Goal: Contribute content: Contribute content

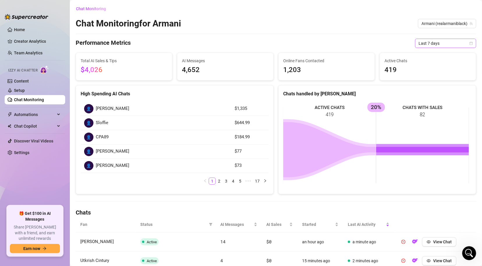
click at [454, 40] on span "Last 7 days" at bounding box center [445, 43] width 54 height 9
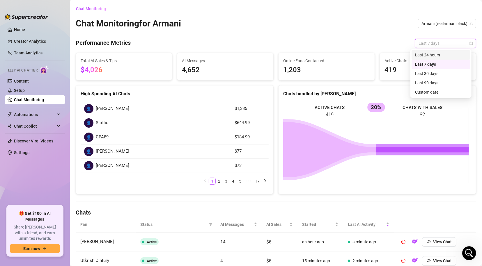
click at [444, 55] on div "Last 24 hours" at bounding box center [441, 55] width 52 height 6
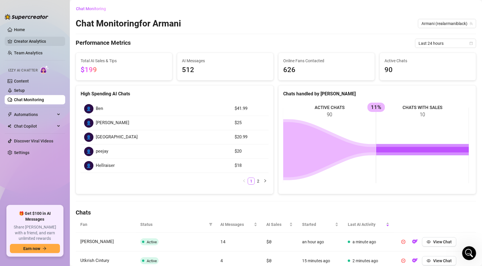
click at [28, 39] on link "Creator Analytics" at bounding box center [37, 41] width 47 height 9
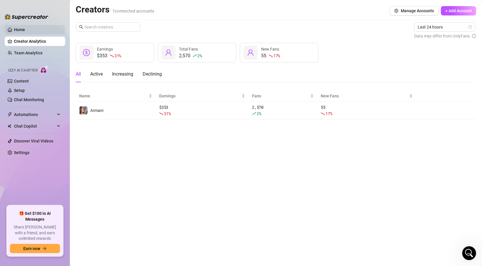
click at [25, 32] on link "Home" at bounding box center [19, 29] width 11 height 5
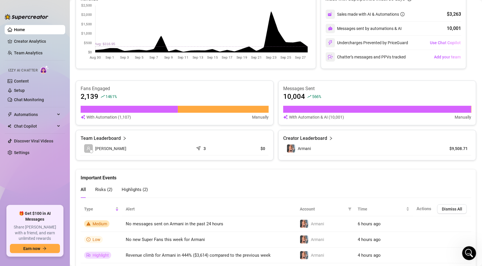
scroll to position [158, 0]
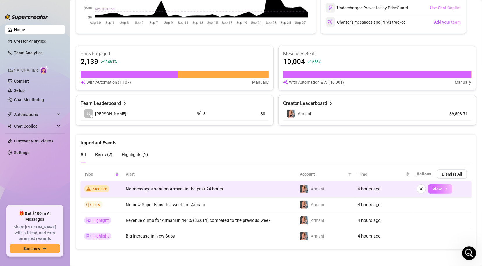
click at [444, 188] on button "View" at bounding box center [440, 188] width 24 height 9
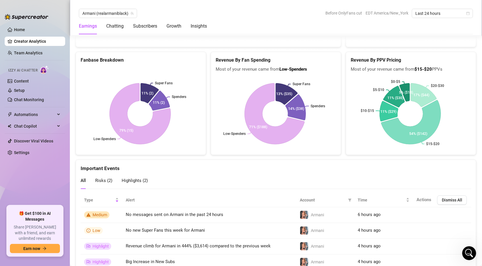
scroll to position [1070, 0]
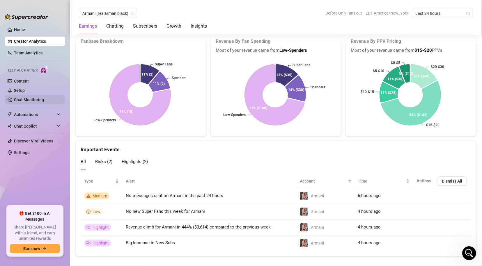
click at [35, 99] on link "Chat Monitoring" at bounding box center [29, 99] width 30 height 5
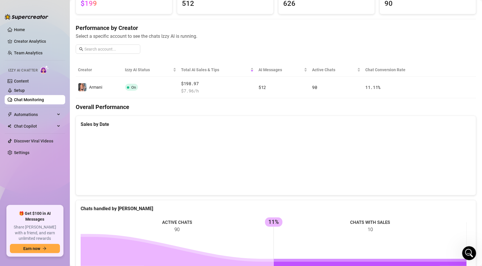
scroll to position [41, 0]
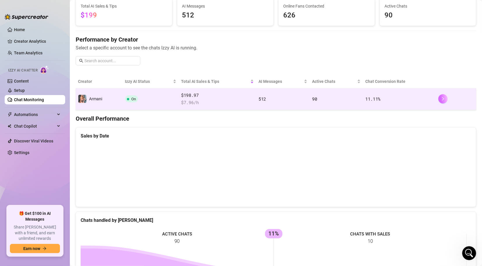
click at [442, 98] on icon "right" at bounding box center [443, 98] width 2 height 3
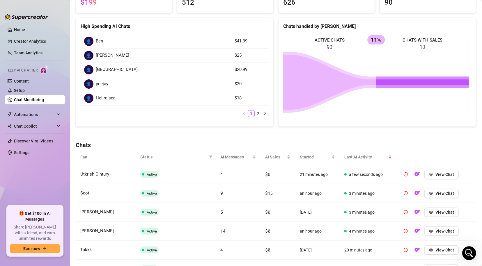
scroll to position [76, 0]
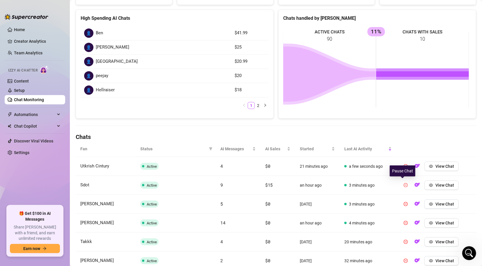
click at [403, 184] on icon "pause-circle" at bounding box center [405, 185] width 4 height 4
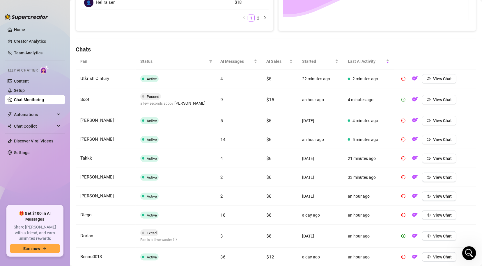
scroll to position [171, 0]
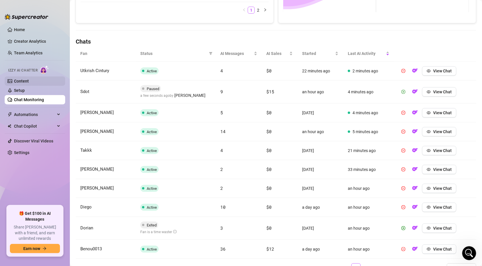
click at [25, 81] on link "Content" at bounding box center [21, 81] width 15 height 5
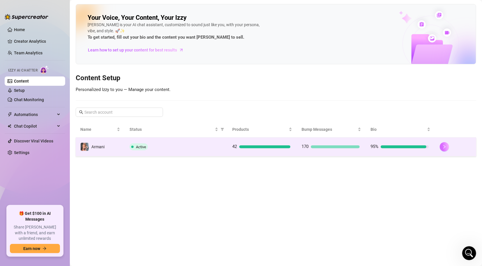
click at [442, 144] on button "button" at bounding box center [443, 146] width 9 height 9
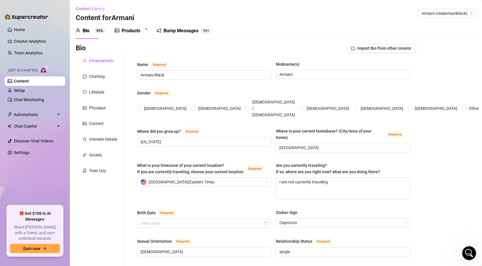
radio input "true"
type input "[DATE]"
click at [126, 31] on div "Products" at bounding box center [131, 30] width 19 height 7
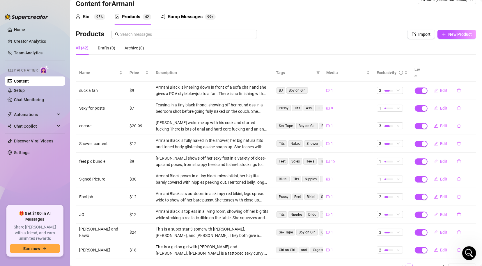
scroll to position [17, 0]
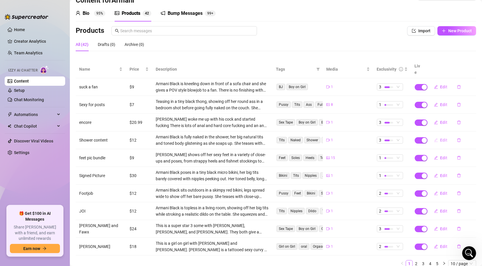
click at [434, 138] on icon "edit" at bounding box center [436, 140] width 4 height 4
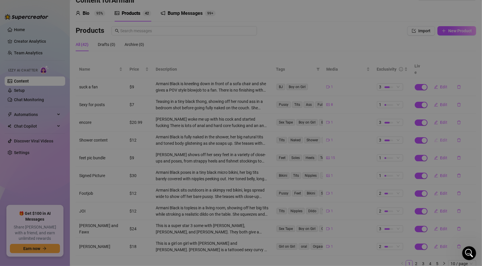
type textarea "Babe..Have you ever wanted to shower with me. Here is your chance to see how I …"
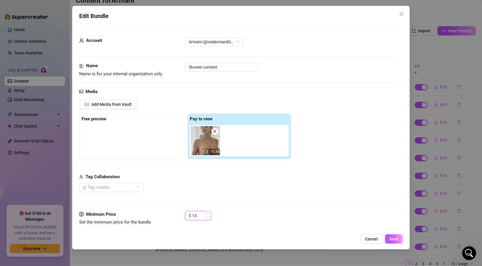
click at [208, 214] on icon "up" at bounding box center [208, 214] width 2 height 2
type input "16"
click at [208, 214] on icon "up" at bounding box center [208, 214] width 2 height 2
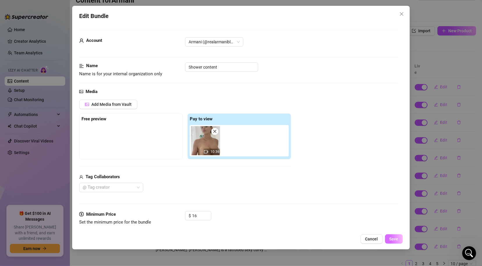
click at [397, 242] on button "Save" at bounding box center [394, 238] width 18 height 9
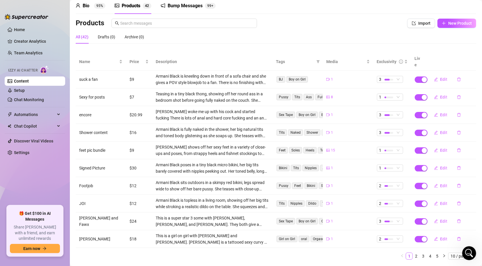
scroll to position [34, 0]
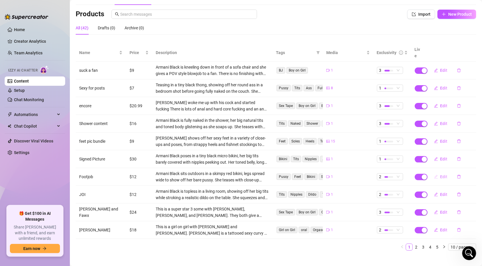
click at [434, 175] on icon "edit" at bounding box center [436, 177] width 4 height 4
type textarea "Want a footjob JOI here is a sexy video of what I want to do with you babe"
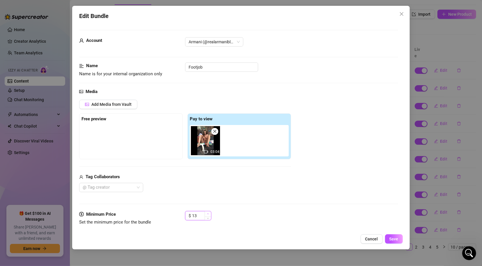
click at [207, 213] on icon "up" at bounding box center [208, 214] width 2 height 2
type input "15"
click at [207, 213] on icon "up" at bounding box center [208, 214] width 2 height 2
click at [394, 237] on span "Save" at bounding box center [393, 239] width 9 height 5
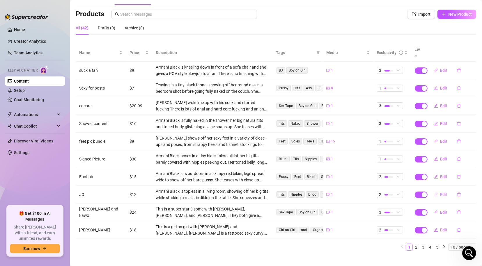
click at [434, 192] on icon "edit" at bounding box center [436, 194] width 4 height 4
type textarea "You want to have me give you a JOI sesh with me babe."
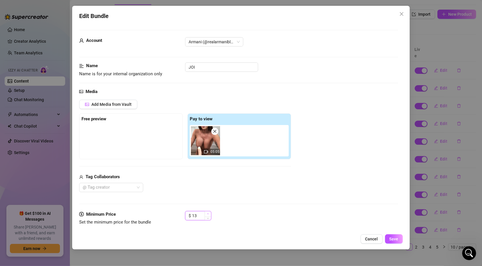
click at [207, 213] on icon "up" at bounding box center [208, 214] width 2 height 2
type input "14"
click at [207, 213] on icon "up" at bounding box center [208, 214] width 2 height 2
click at [388, 239] on button "Save" at bounding box center [394, 238] width 18 height 9
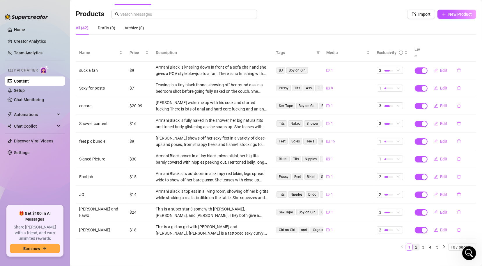
click at [413, 244] on link "2" at bounding box center [416, 247] width 6 height 6
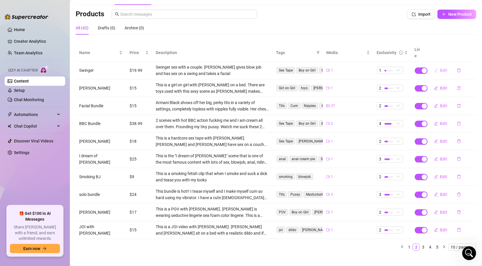
click at [434, 68] on icon "edit" at bounding box center [436, 70] width 4 height 4
type textarea "SWINGER VIDEO‼️ if you know my background you know swinging got me into porn. W…"
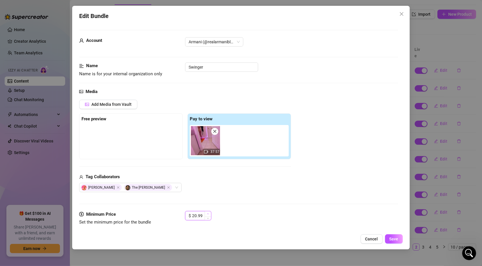
click at [207, 212] on span "Increase Value" at bounding box center [207, 213] width 6 height 5
type input "22.99"
click at [207, 212] on span "Increase Value" at bounding box center [207, 213] width 6 height 5
click at [392, 243] on button "Save" at bounding box center [394, 238] width 18 height 9
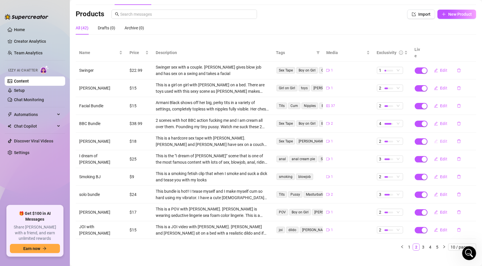
click at [434, 139] on icon "edit" at bounding box center [436, 141] width 4 height 4
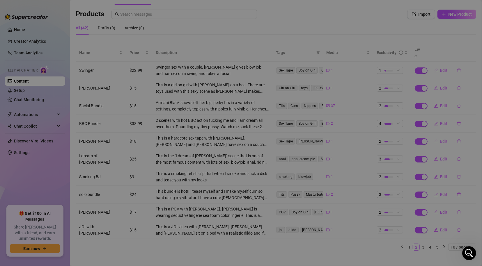
type textarea "Hey babe...Did you know that I fucked [PERSON_NAME]. It is my one and only time…"
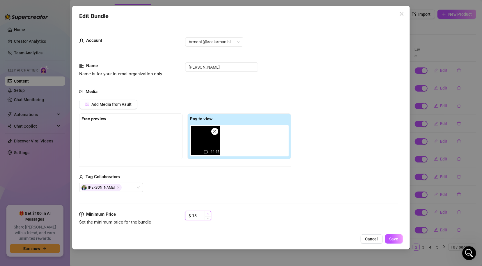
type input "19"
click at [206, 213] on span "Increase Value" at bounding box center [207, 213] width 6 height 5
click at [394, 239] on span "Save" at bounding box center [393, 239] width 9 height 5
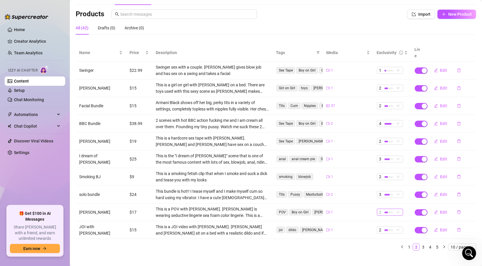
click at [394, 209] on span "2" at bounding box center [390, 212] width 22 height 6
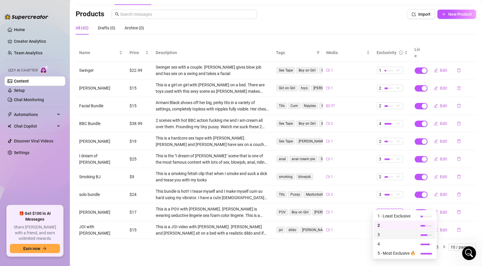
click at [382, 233] on span "3" at bounding box center [396, 234] width 38 height 6
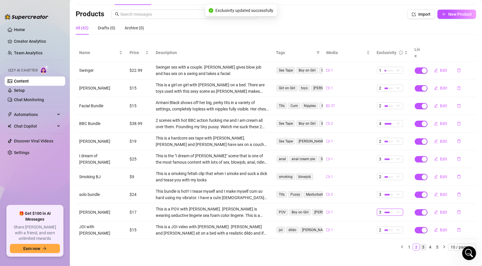
click at [420, 244] on link "3" at bounding box center [423, 247] width 6 height 6
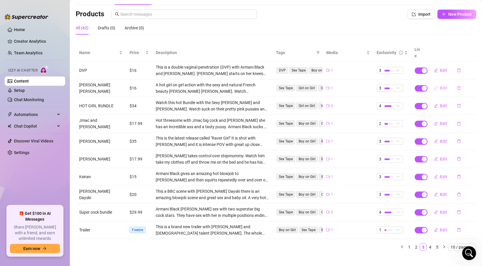
click at [429, 83] on button "Edit" at bounding box center [440, 87] width 23 height 9
type textarea "This is a very hot scene with superstar all natural French Beauty [PERSON_NAME]…"
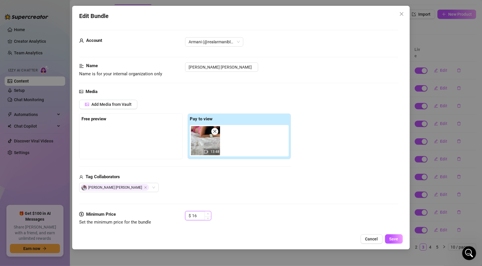
type input "17"
click at [207, 213] on icon "up" at bounding box center [208, 214] width 2 height 2
drag, startPoint x: 399, startPoint y: 238, endPoint x: 402, endPoint y: 230, distance: 9.1
click at [398, 238] on button "Save" at bounding box center [394, 238] width 18 height 9
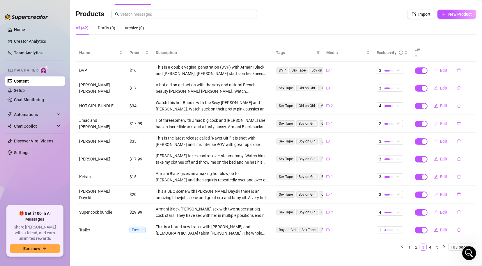
click at [434, 121] on span "button" at bounding box center [436, 123] width 4 height 5
type textarea "This was a 3some that I can repeat over and over. Jmac pounded both of us while…"
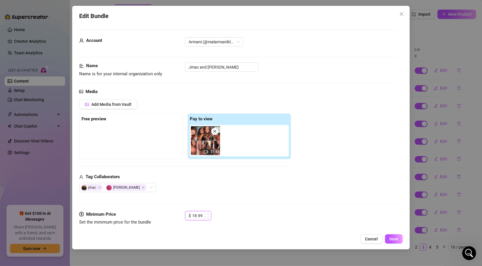
click at [207, 213] on icon "up" at bounding box center [208, 214] width 2 height 2
type input "19.99"
click at [207, 213] on icon "up" at bounding box center [208, 214] width 2 height 2
click at [396, 238] on span "Save" at bounding box center [393, 239] width 9 height 5
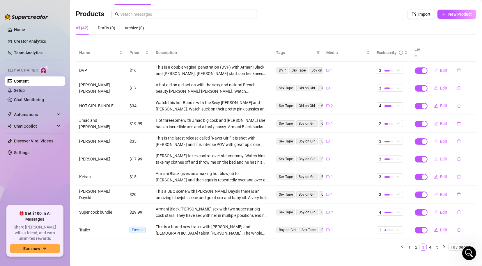
click at [429, 154] on button "Edit" at bounding box center [440, 158] width 23 height 9
type textarea "I love this "Step Mommy" scene with [PERSON_NAME]. It was hot and aggressive an…"
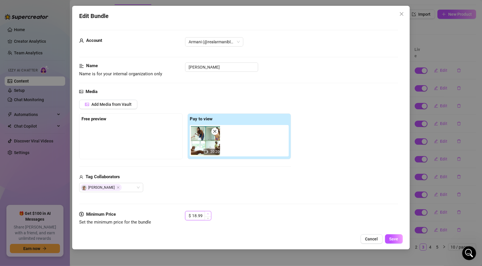
click at [206, 212] on span "Increase Value" at bounding box center [207, 213] width 6 height 5
type input "19.99"
click at [206, 212] on span "Increase Value" at bounding box center [207, 213] width 6 height 5
click at [400, 240] on button "Save" at bounding box center [394, 238] width 18 height 9
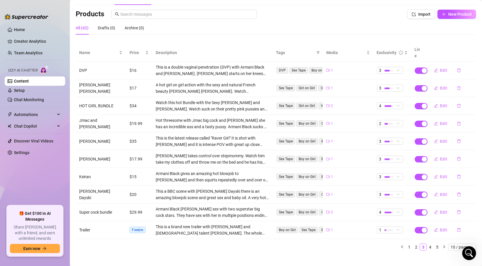
click at [400, 14] on div "Products Import New Product" at bounding box center [276, 14] width 400 height 9
click at [434, 175] on icon "edit" at bounding box center [436, 177] width 4 height 4
type textarea "This is the hottest and best sex I had making content"
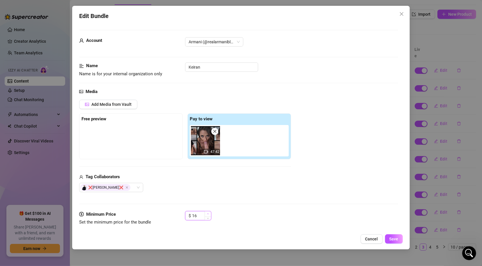
click at [208, 211] on span "Increase Value" at bounding box center [207, 213] width 6 height 5
type input "19"
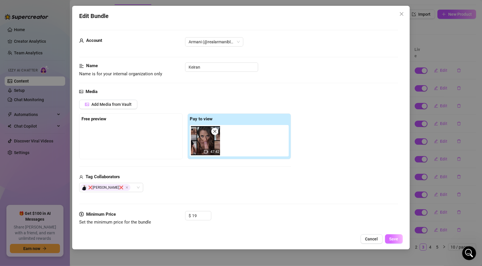
click at [395, 237] on span "Save" at bounding box center [393, 239] width 9 height 5
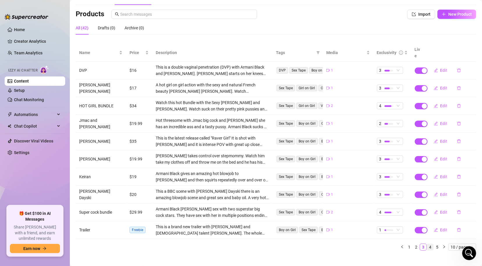
click at [427, 244] on link "4" at bounding box center [430, 247] width 6 height 6
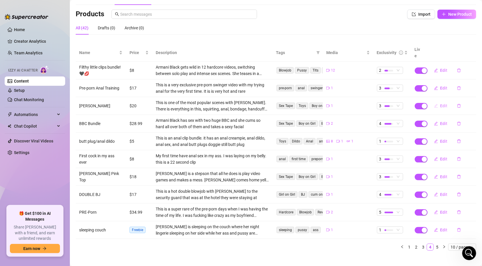
click at [434, 104] on icon "edit" at bounding box center [436, 106] width 4 height 4
type textarea "This is a very sexy and my longest scene. This was one of the most orgasmic sce…"
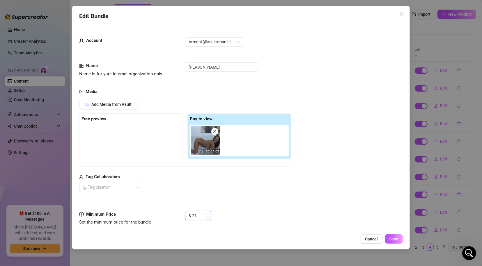
click at [206, 213] on span "Increase Value" at bounding box center [207, 213] width 6 height 5
type input "25"
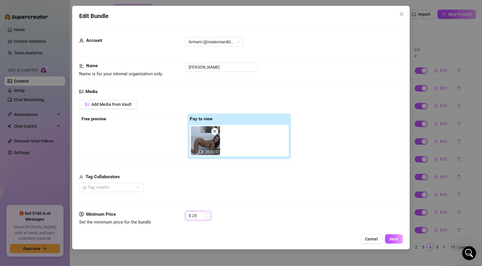
click at [206, 213] on span "Increase Value" at bounding box center [207, 213] width 6 height 5
click at [391, 238] on span "Save" at bounding box center [393, 239] width 9 height 5
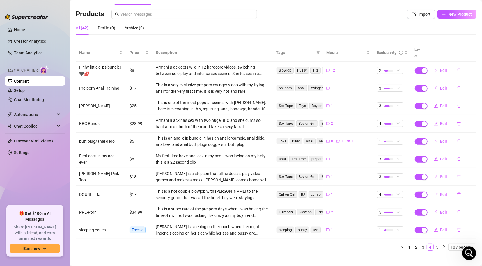
click at [434, 175] on icon "edit" at bounding box center [436, 177] width 4 height 4
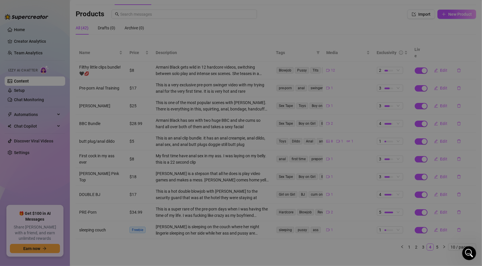
type textarea "[PERSON_NAME] is such a bad stepson but he is so cute sometimes. Right when I w…"
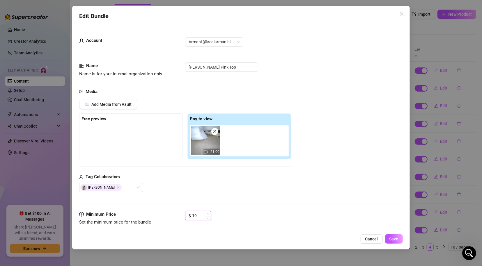
click at [208, 213] on icon "up" at bounding box center [208, 214] width 2 height 2
type input "20"
click at [208, 213] on icon "up" at bounding box center [208, 214] width 2 height 2
click at [398, 240] on button "Save" at bounding box center [394, 238] width 18 height 9
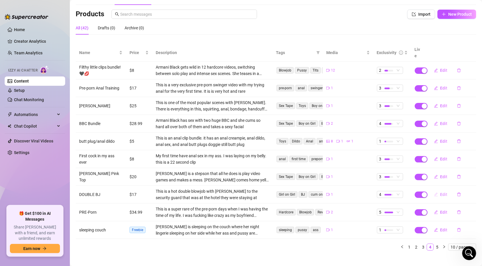
click at [434, 192] on icon "edit" at bounding box center [436, 194] width 4 height 4
type textarea "Hot double blowjob of a security guard who became an instant fan"
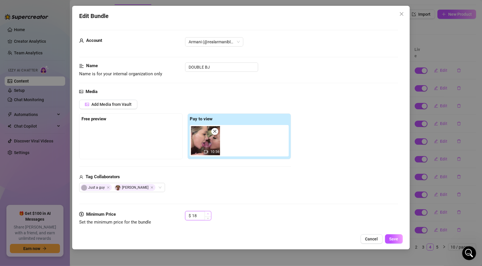
click at [209, 213] on span "Increase Value" at bounding box center [207, 213] width 6 height 5
type input "21"
click at [209, 213] on span "Increase Value" at bounding box center [207, 213] width 6 height 5
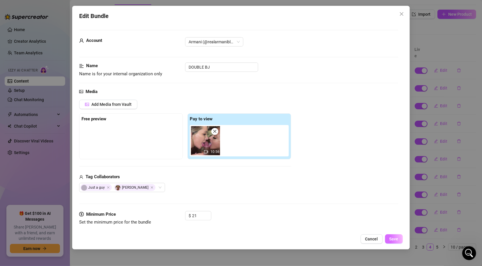
click at [399, 238] on button "Save" at bounding box center [394, 238] width 18 height 9
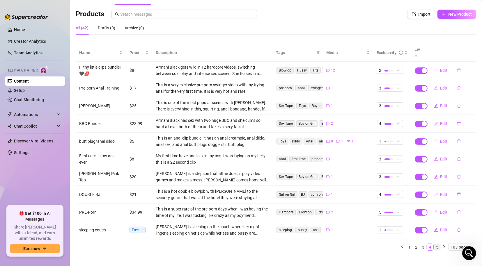
click at [434, 244] on link "5" at bounding box center [437, 247] width 6 height 6
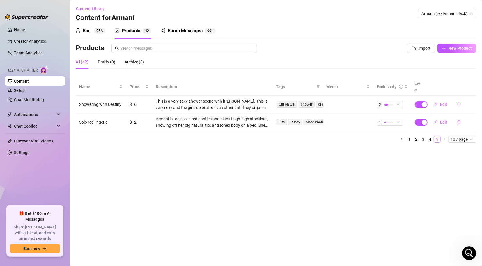
scroll to position [0, 0]
click at [436, 102] on icon "edit" at bounding box center [436, 104] width 4 height 4
type textarea "This is such a sexy shower scene babe that is so super sexy. Destiny and I like…"
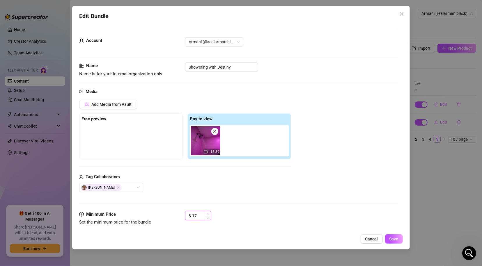
click at [206, 212] on span "Increase Value" at bounding box center [207, 213] width 6 height 5
type input "18"
click at [206, 212] on span "Increase Value" at bounding box center [207, 213] width 6 height 5
click at [395, 238] on span "Save" at bounding box center [393, 239] width 9 height 5
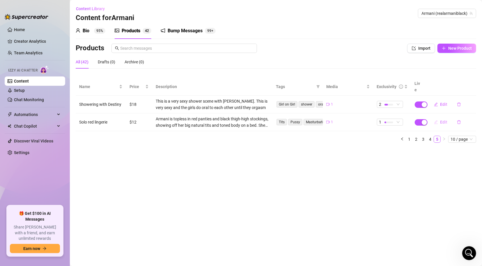
click at [435, 120] on icon "edit" at bounding box center [436, 122] width 4 height 4
type textarea "Hey babe you want to see me make myself cum with a sexy solo video. I am wearin…"
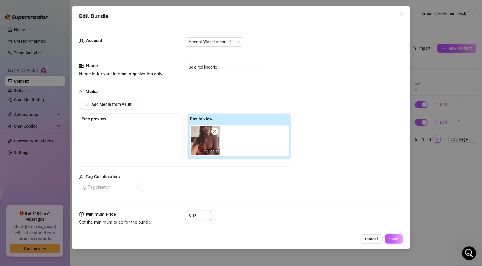
click at [208, 213] on icon "up" at bounding box center [208, 214] width 2 height 2
type input "14"
click at [208, 213] on icon "up" at bounding box center [208, 214] width 2 height 2
click at [393, 239] on span "Save" at bounding box center [393, 239] width 9 height 5
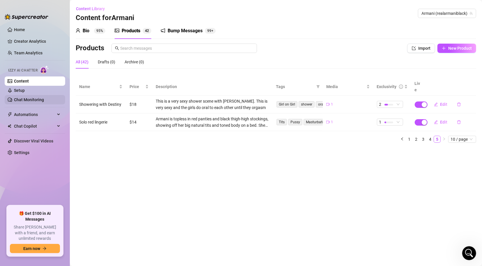
click at [19, 97] on link "Chat Monitoring" at bounding box center [29, 99] width 30 height 5
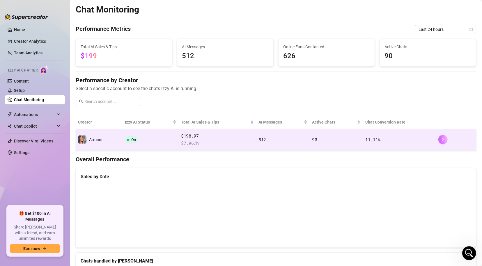
click at [438, 142] on button "button" at bounding box center [442, 139] width 9 height 9
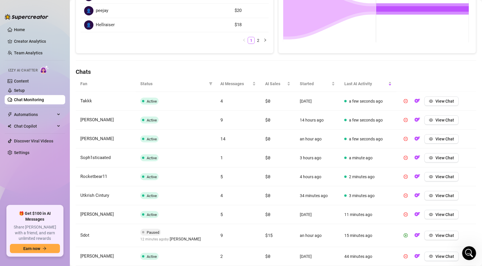
scroll to position [144, 0]
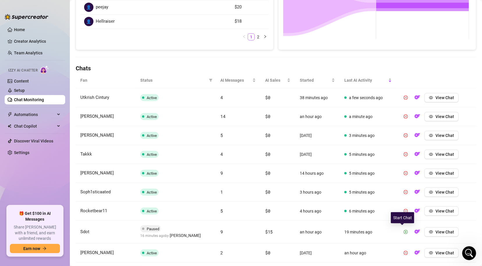
click at [403, 232] on icon "play-circle" at bounding box center [405, 232] width 4 height 4
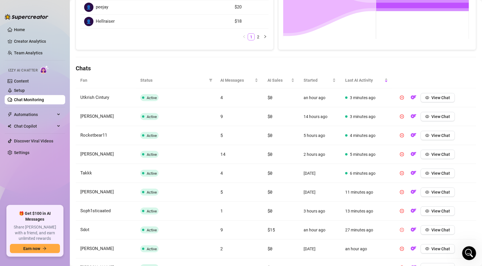
scroll to position [191, 0]
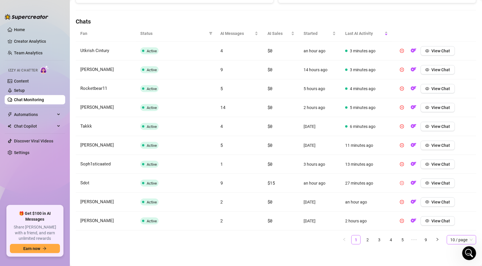
click at [462, 240] on span "10 / page" at bounding box center [461, 240] width 22 height 9
click at [447, 227] on div "100 / page" at bounding box center [460, 228] width 27 height 9
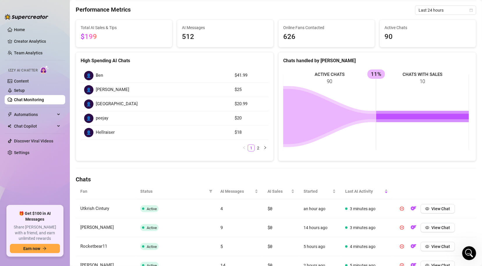
scroll to position [27, 0]
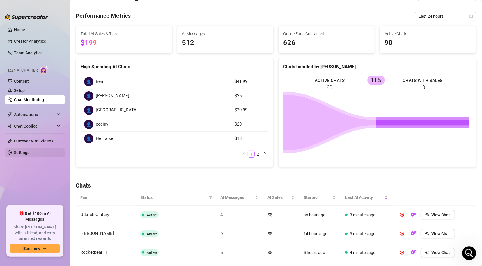
click at [22, 151] on link "Settings" at bounding box center [21, 152] width 15 height 5
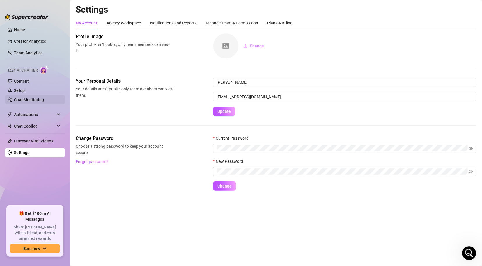
click at [30, 99] on link "Chat Monitoring" at bounding box center [29, 99] width 30 height 5
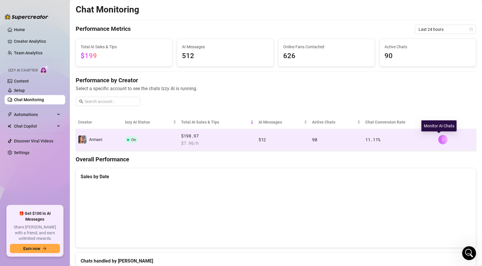
click at [438, 135] on button "button" at bounding box center [442, 139] width 9 height 9
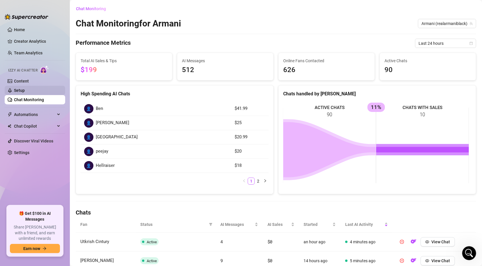
click at [24, 90] on link "Setup" at bounding box center [19, 90] width 11 height 5
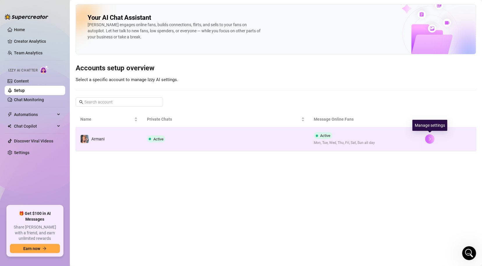
click at [425, 138] on button "button" at bounding box center [429, 138] width 9 height 9
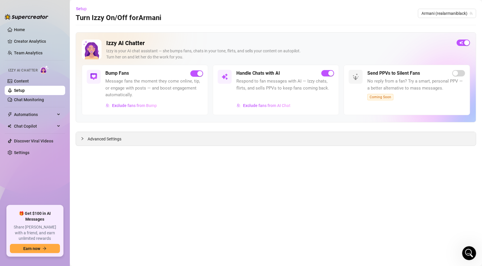
click at [126, 142] on div "Advanced Settings" at bounding box center [276, 139] width 400 height 14
click at [100, 140] on span "Advanced Settings" at bounding box center [105, 139] width 34 height 6
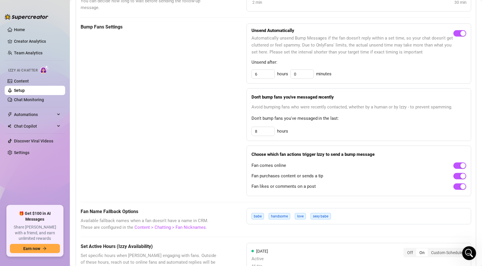
scroll to position [312, 0]
